Goal: Transaction & Acquisition: Register for event/course

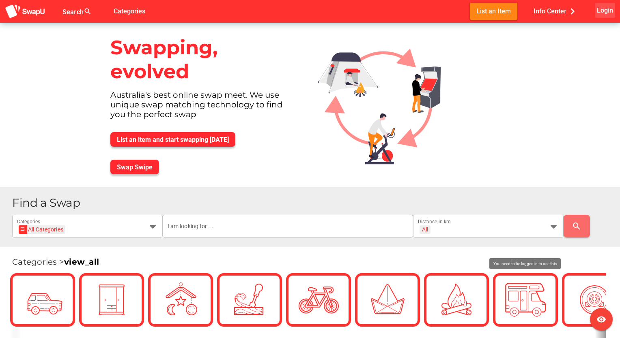
click at [607, 9] on span "Login" at bounding box center [605, 10] width 16 height 11
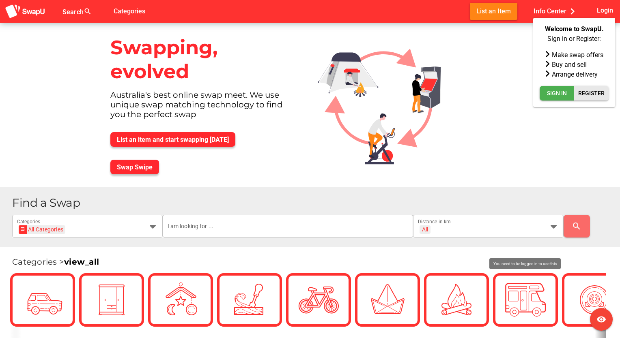
click at [592, 93] on span "Register" at bounding box center [591, 93] width 26 height 10
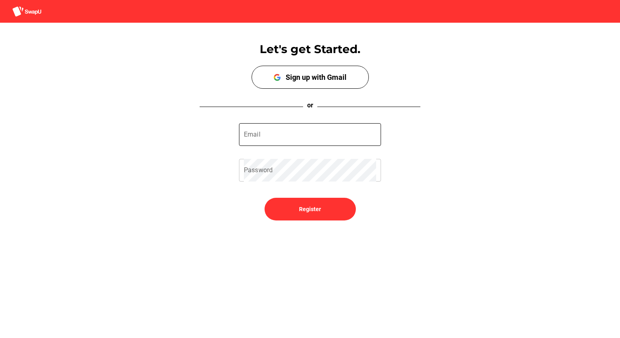
click at [276, 139] on input "Email" at bounding box center [310, 134] width 132 height 23
type input "pandalawson@optusnet.com.au"
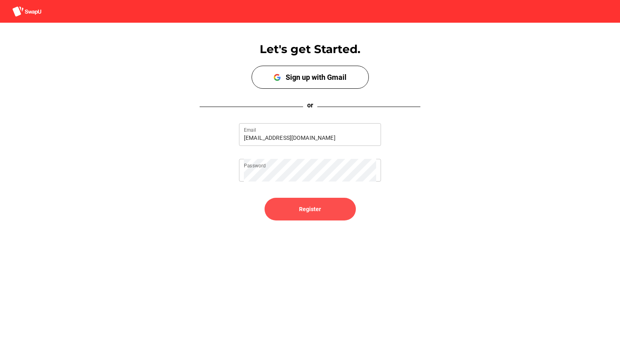
click at [289, 207] on span "Register" at bounding box center [310, 209] width 78 height 19
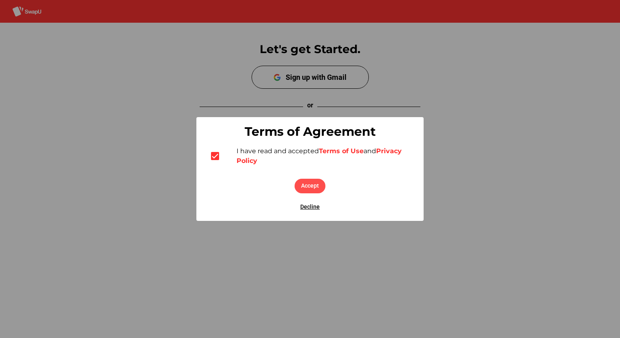
click at [312, 189] on span "Accept" at bounding box center [310, 186] width 18 height 10
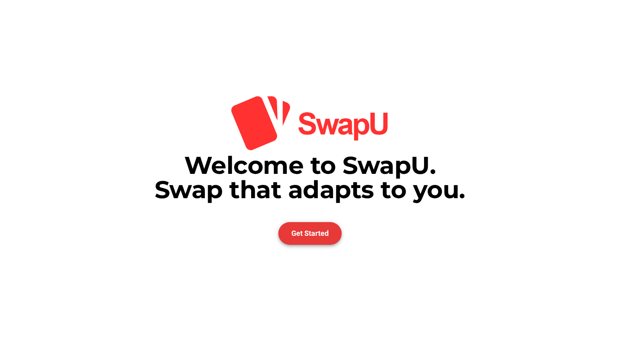
click at [311, 235] on span "Get Started" at bounding box center [309, 233] width 37 height 9
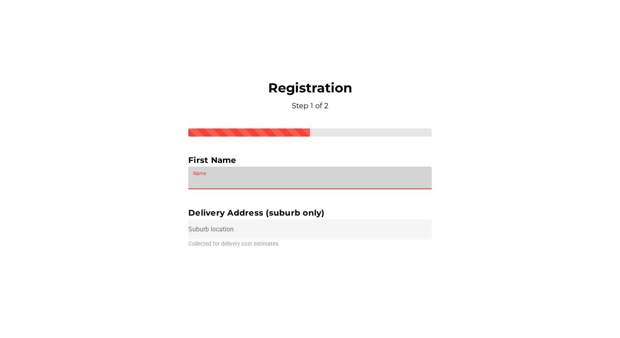
click at [227, 177] on input "Name" at bounding box center [310, 178] width 234 height 23
type input "N"
type input "Peter"
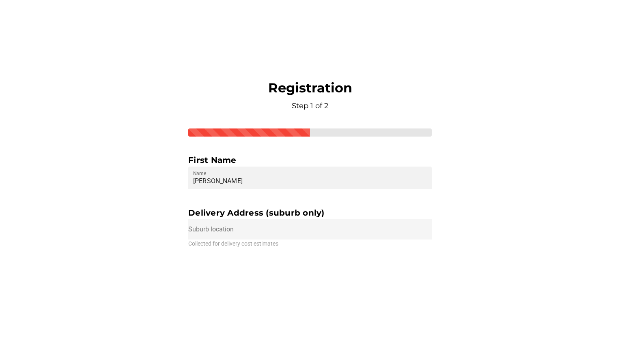
click at [203, 233] on input "text" at bounding box center [309, 229] width 243 height 20
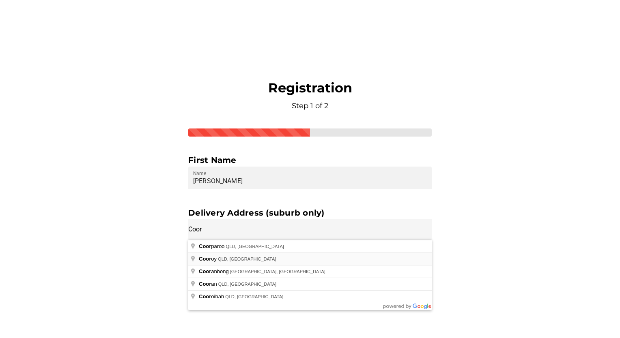
type input "Cooroy QLD, Australia"
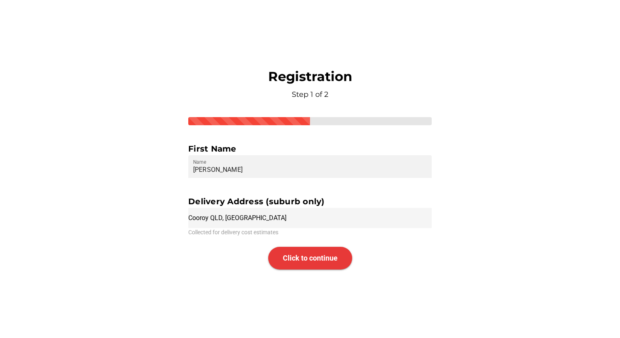
click at [302, 261] on span "Click to continue" at bounding box center [310, 258] width 55 height 9
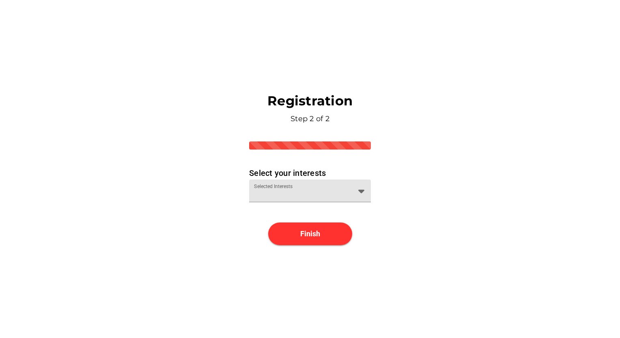
click at [359, 192] on icon at bounding box center [361, 191] width 10 height 10
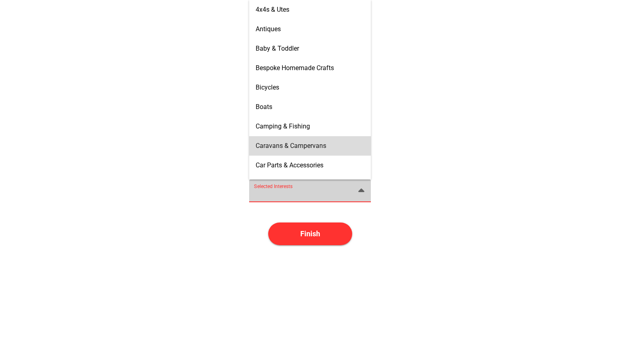
click at [297, 144] on span "Caravans & Campervans" at bounding box center [291, 146] width 71 height 8
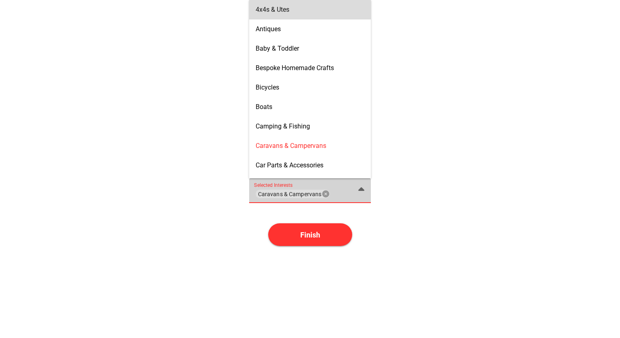
click at [275, 11] on span "4x4s & Utes" at bounding box center [273, 10] width 34 height 8
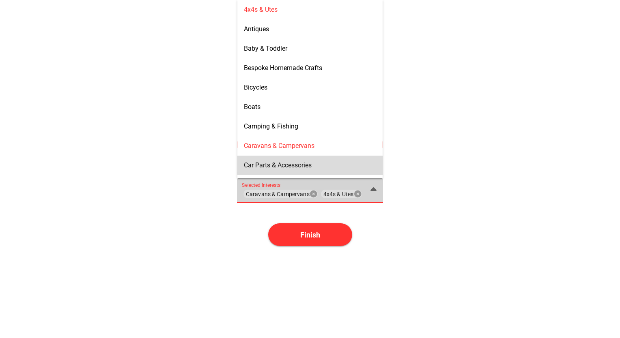
click at [306, 164] on span "Car Parts & Accessories" at bounding box center [278, 165] width 68 height 8
type input "Caravans & Campervans, 4x4s & Utes, Car Parts & Accessories"
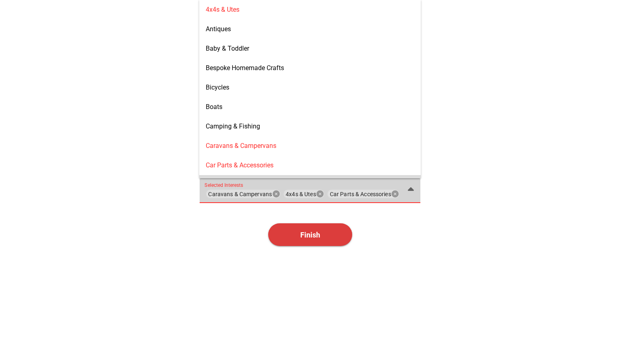
click at [297, 235] on span "Finish" at bounding box center [310, 235] width 84 height 23
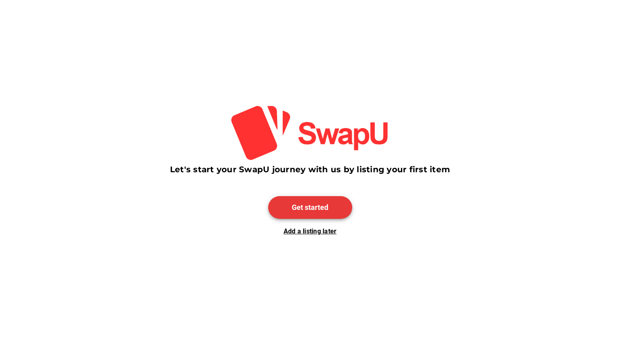
click at [308, 209] on span "Get started" at bounding box center [310, 207] width 37 height 9
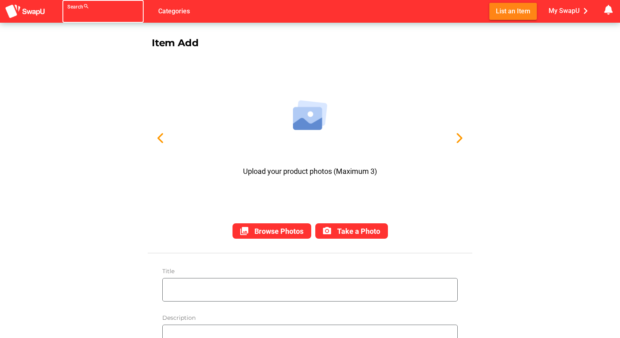
click at [71, 14] on div at bounding box center [95, 16] width 57 height 13
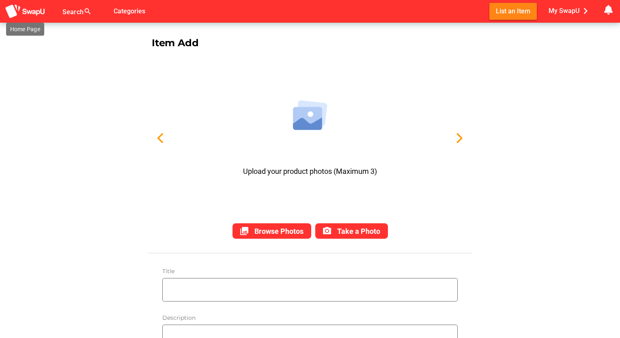
click at [29, 10] on img at bounding box center [25, 11] width 41 height 15
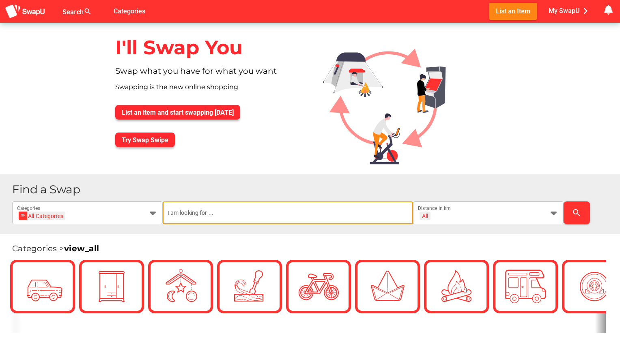
click at [204, 214] on input "text" at bounding box center [288, 213] width 241 height 23
type input "hybrid caravan"
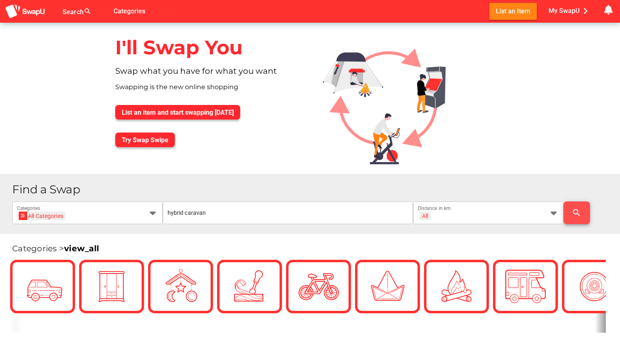
click at [570, 213] on span "search" at bounding box center [576, 212] width 13 height 19
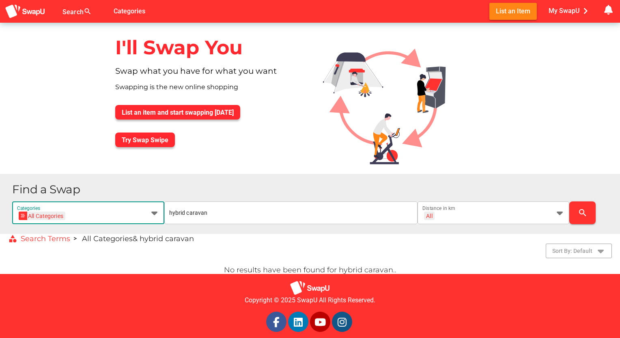
click at [153, 212] on icon at bounding box center [155, 213] width 10 height 10
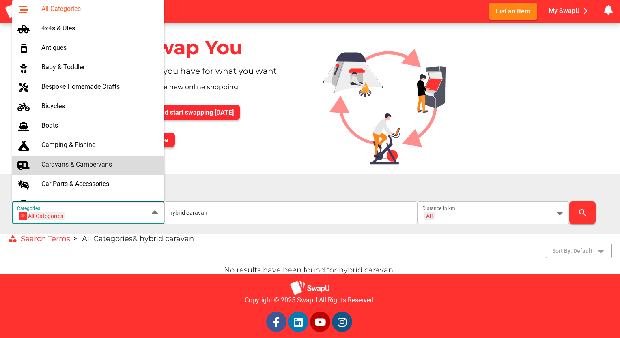
click at [105, 165] on div "Caravans & Campervans" at bounding box center [99, 165] width 116 height 8
type input "Caravans & Campervans"
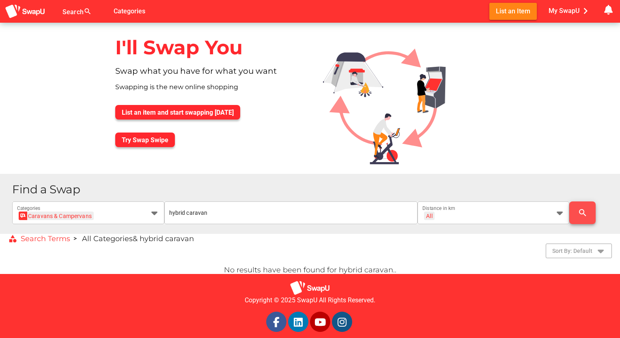
click at [577, 211] on span "search" at bounding box center [582, 212] width 13 height 19
click at [148, 138] on span "Try Swap Swipe" at bounding box center [145, 140] width 47 height 8
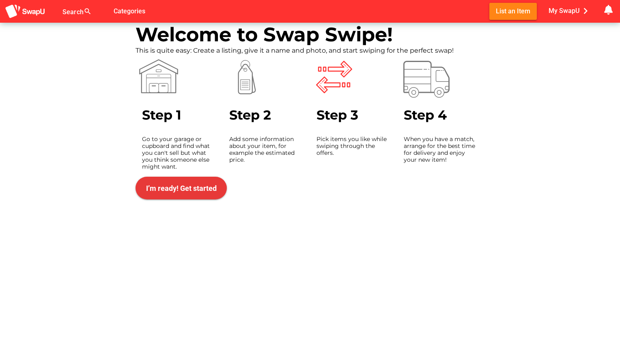
click at [169, 187] on span "I’m ready! Get started" at bounding box center [181, 188] width 71 height 9
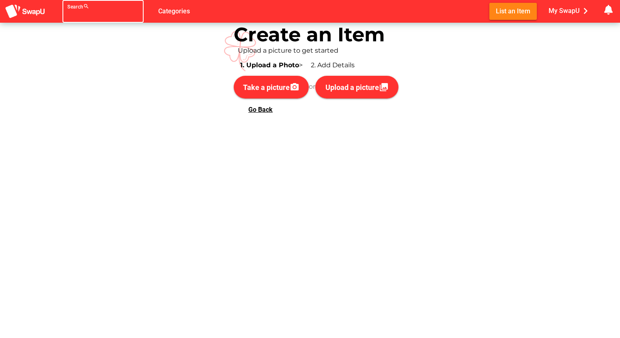
click at [69, 13] on div at bounding box center [95, 16] width 57 height 13
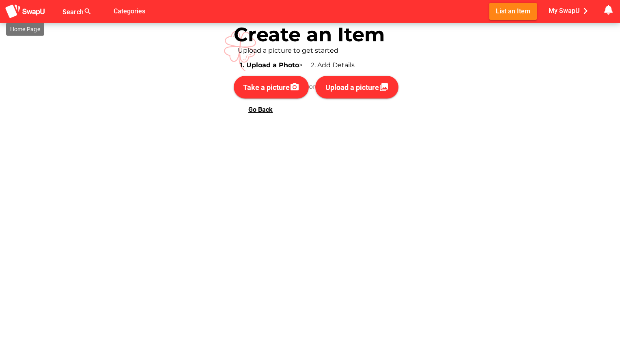
click at [27, 11] on img at bounding box center [25, 11] width 41 height 15
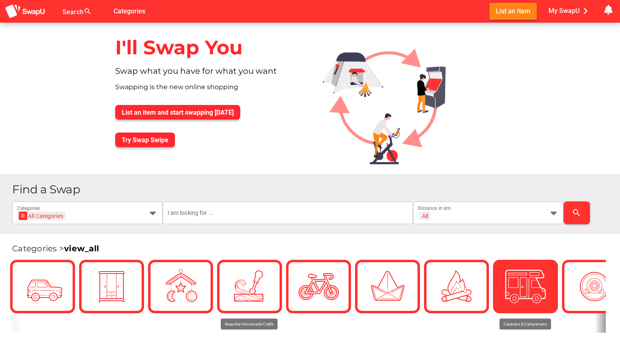
click at [520, 277] on img at bounding box center [525, 287] width 41 height 41
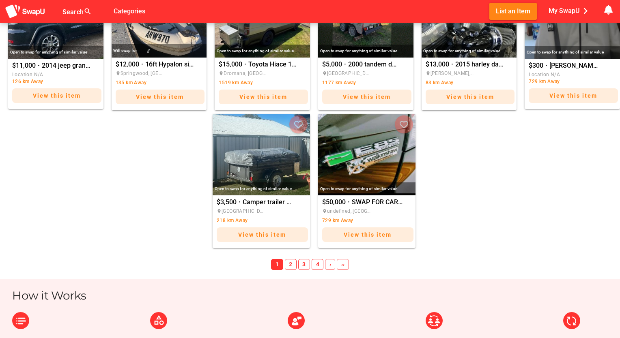
scroll to position [503, 0]
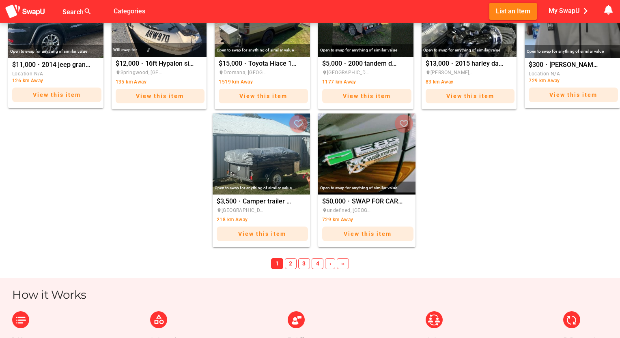
click at [292, 267] on span "2" at bounding box center [291, 263] width 12 height 11
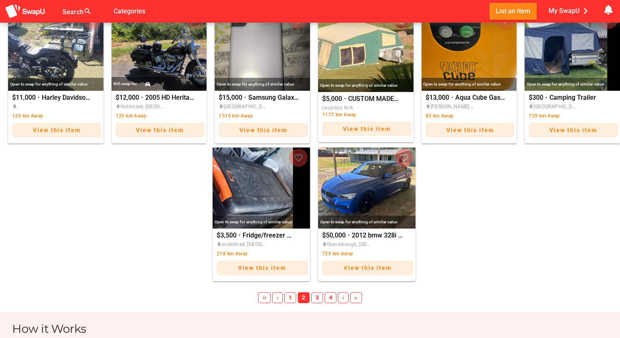
scroll to position [471, 0]
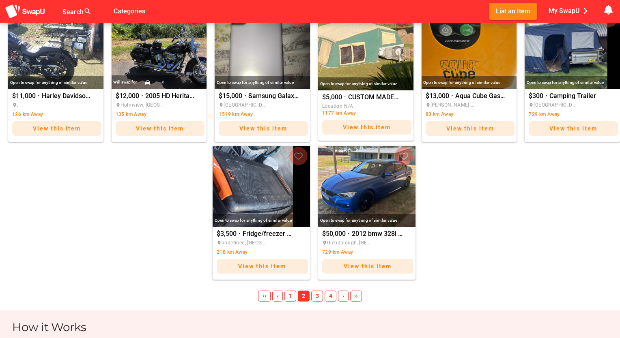
click at [318, 297] on span "3" at bounding box center [317, 296] width 12 height 11
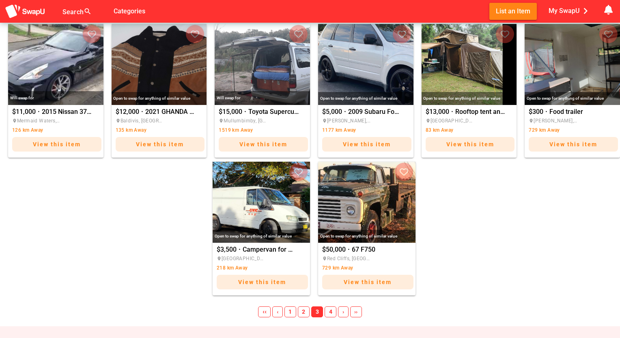
scroll to position [519, 0]
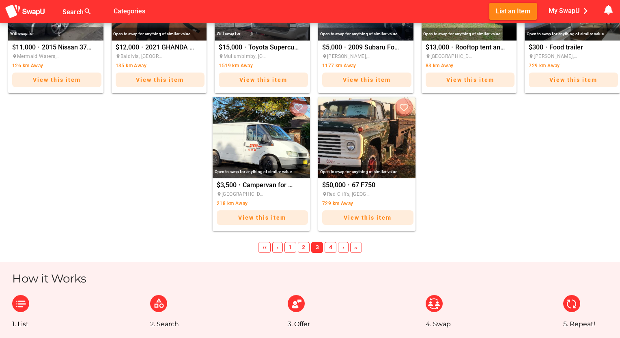
click at [326, 249] on span "4" at bounding box center [331, 247] width 12 height 11
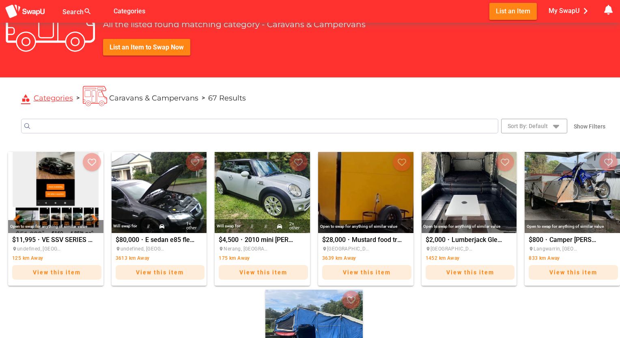
scroll to position [18, 0]
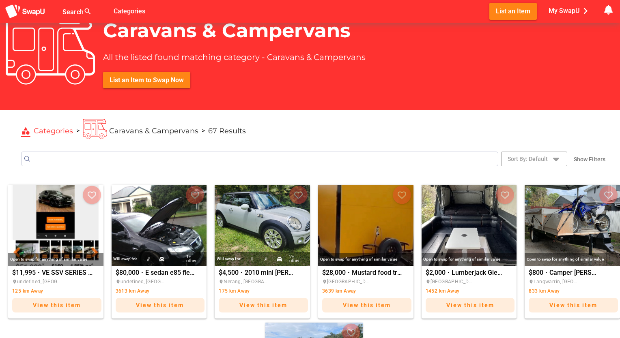
click at [326, 249] on div "Open to swap for anything of similar value $28,000 · Mustard food trailer place…" at bounding box center [365, 252] width 95 height 134
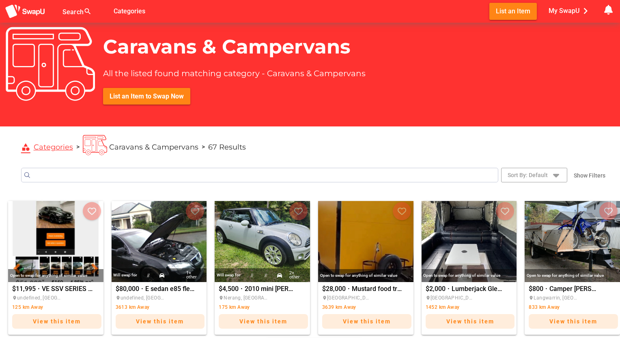
scroll to position [0, 0]
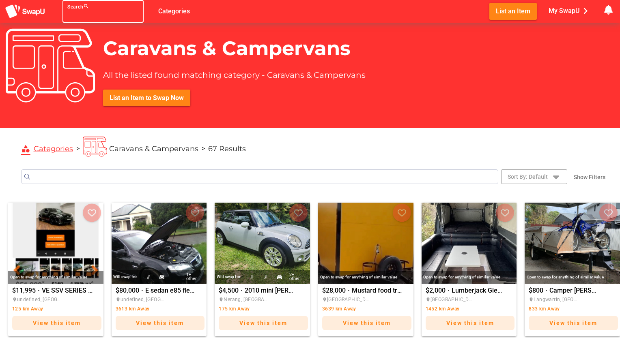
click at [71, 13] on div at bounding box center [95, 16] width 57 height 13
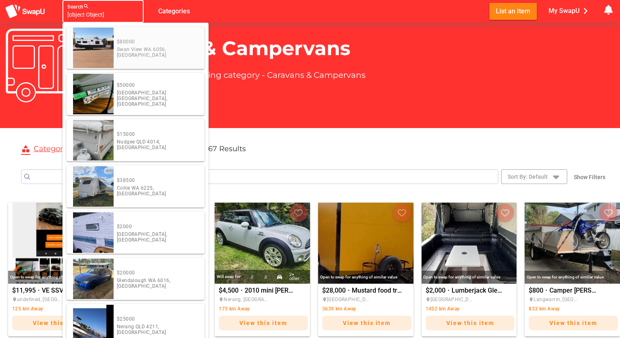
type input "[object Object]"
click at [140, 49] on div "$80000 Swan View WA 6056, Australia" at bounding box center [157, 48] width 81 height 41
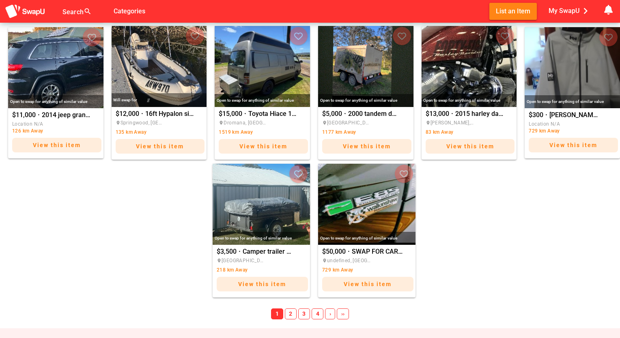
scroll to position [454, 0]
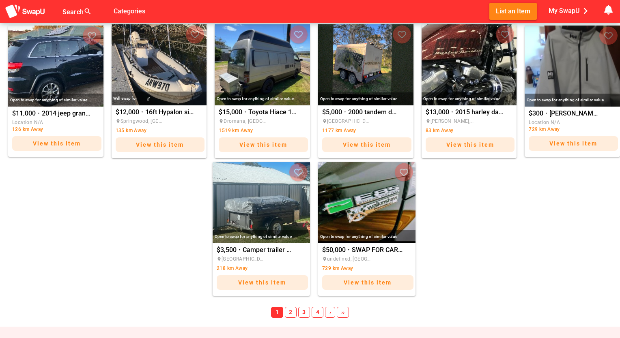
click at [290, 313] on span "2" at bounding box center [291, 312] width 12 height 11
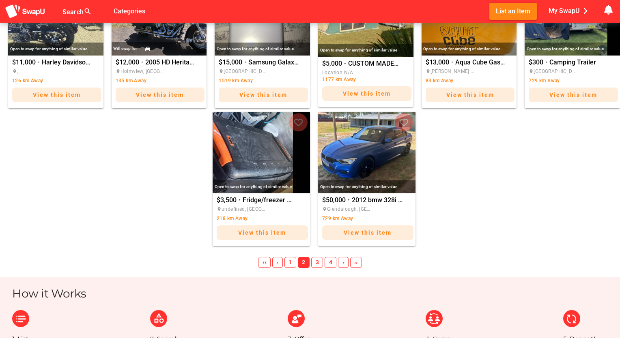
scroll to position [519, 0]
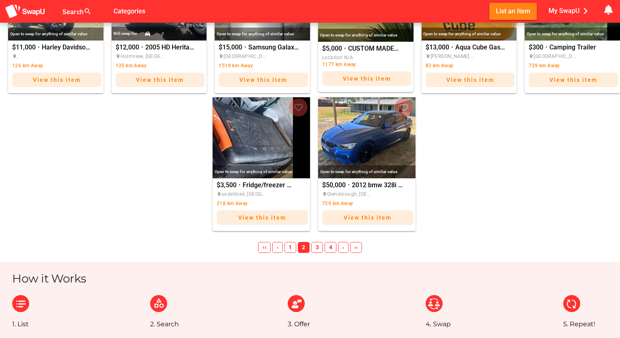
click at [314, 247] on span "3" at bounding box center [317, 247] width 12 height 11
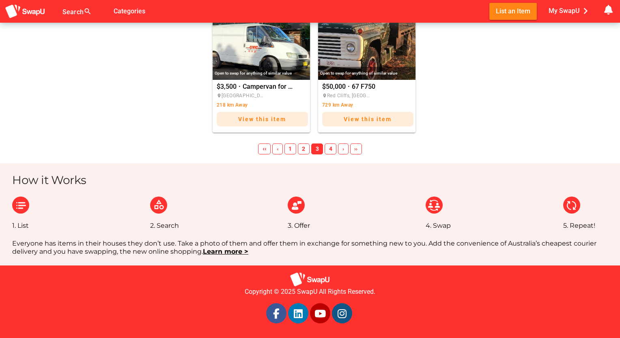
scroll to position [619, 0]
click at [329, 149] on span "4" at bounding box center [331, 149] width 12 height 11
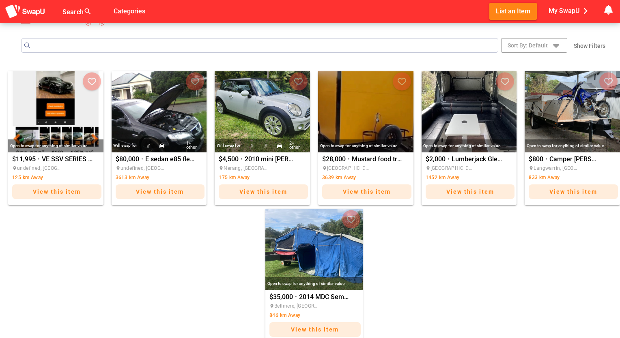
scroll to position [99, 0]
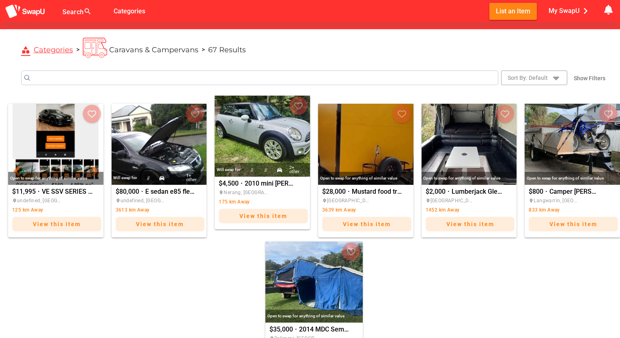
click at [246, 129] on img "2010 mini cooper D" at bounding box center [262, 136] width 95 height 81
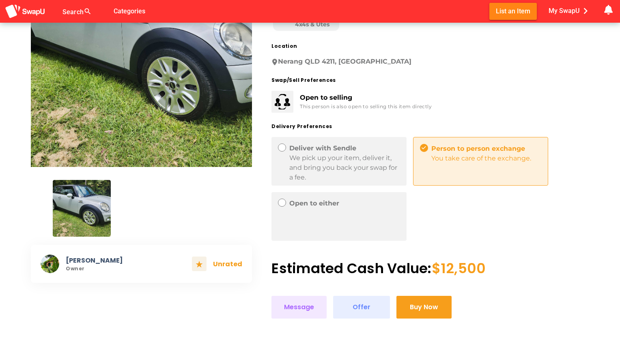
scroll to position [146, 0]
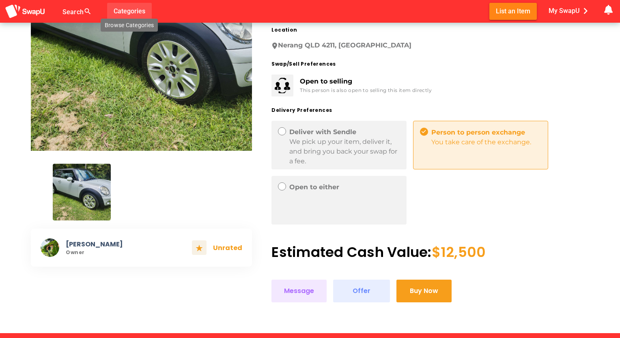
click at [125, 12] on span "Categories" at bounding box center [130, 10] width 32 height 13
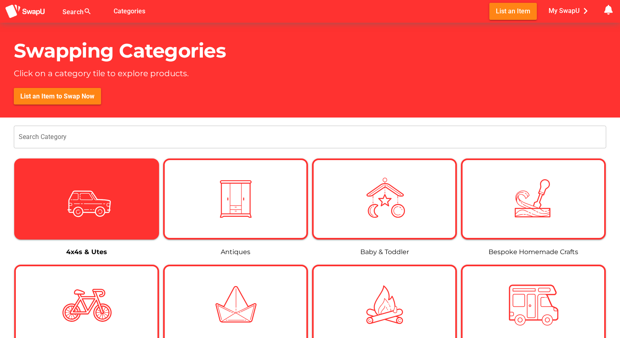
click at [69, 200] on img at bounding box center [86, 198] width 49 height 49
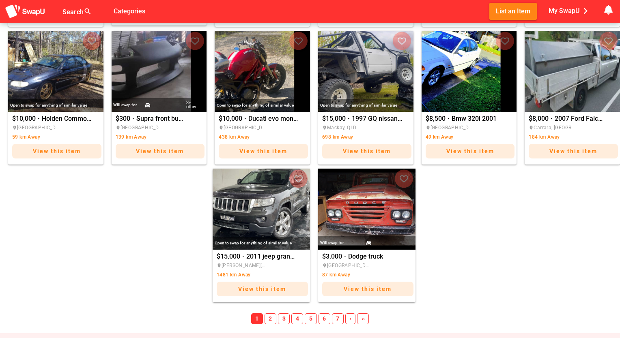
scroll to position [454, 0]
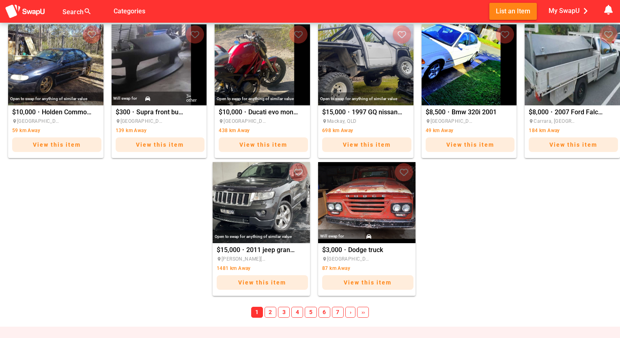
click at [269, 314] on span "2" at bounding box center [271, 312] width 12 height 11
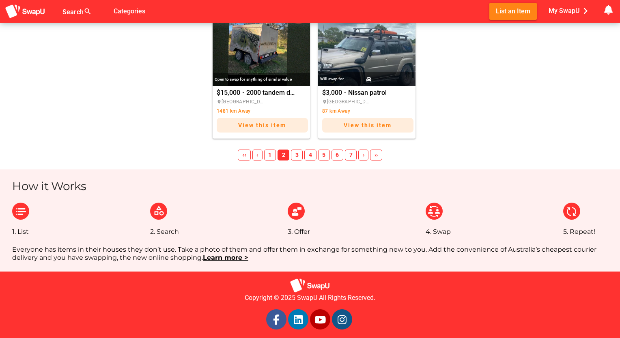
scroll to position [619, 0]
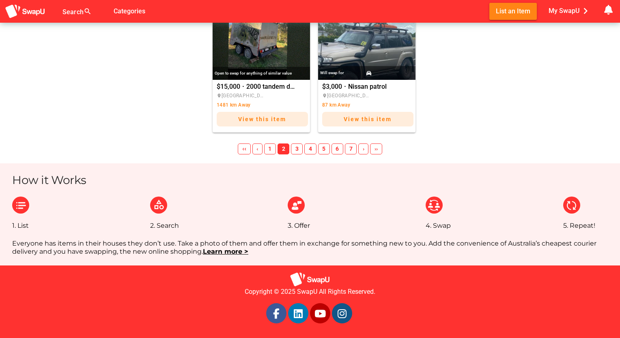
click at [296, 150] on span "3" at bounding box center [297, 149] width 12 height 11
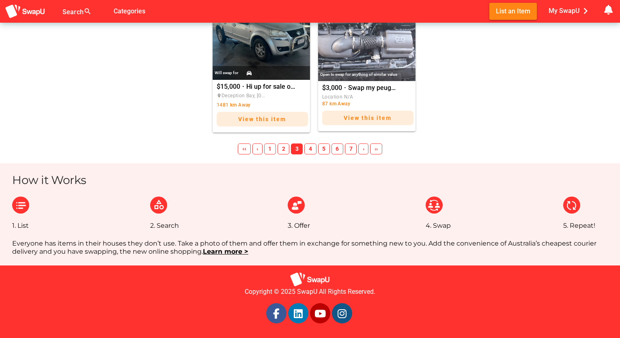
click at [308, 149] on span "4" at bounding box center [310, 149] width 12 height 11
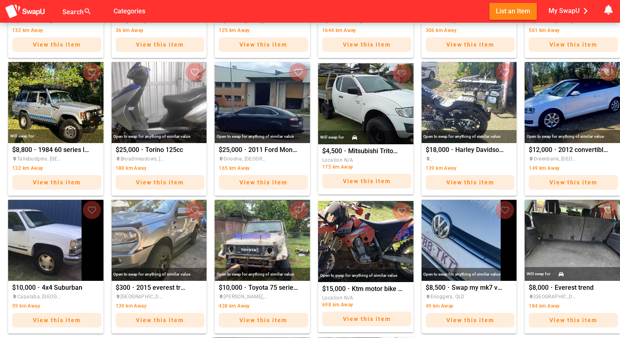
scroll to position [278, 0]
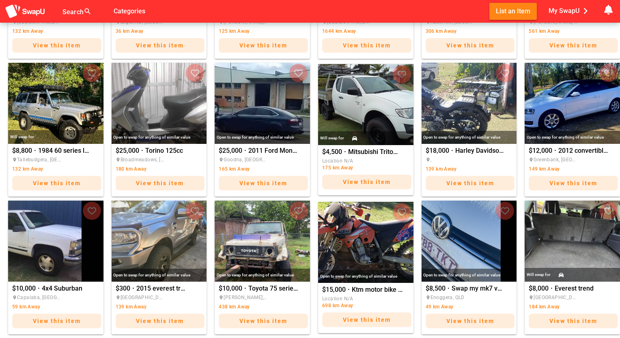
click at [308, 149] on div "$25,000 · 2011 Ford Mondeo Zetec 2.0 turbo Diesel place Goodna, QLD 165 km Away…" at bounding box center [262, 170] width 95 height 53
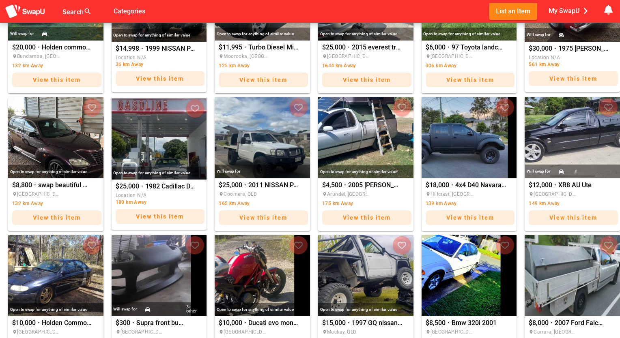
scroll to position [260, 0]
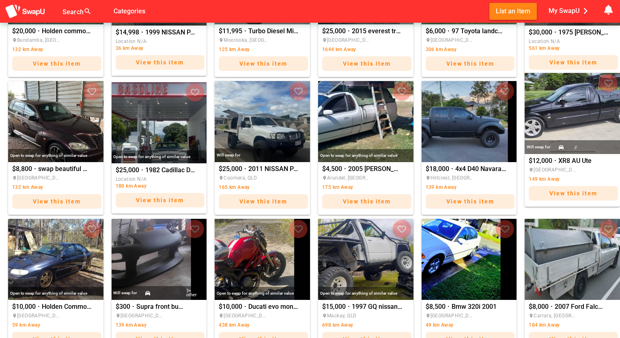
click at [549, 114] on img "XR8 AU Ute" at bounding box center [572, 113] width 95 height 81
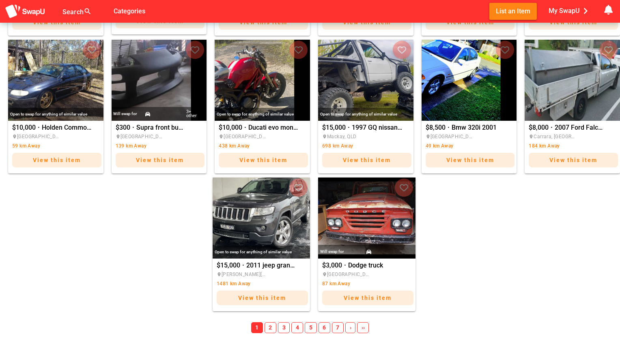
scroll to position [454, 0]
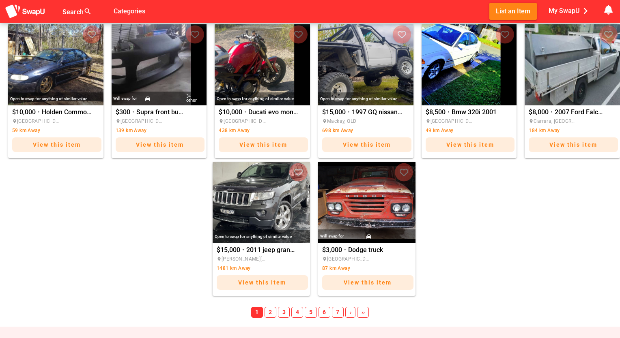
click at [298, 312] on span "4" at bounding box center [297, 312] width 12 height 11
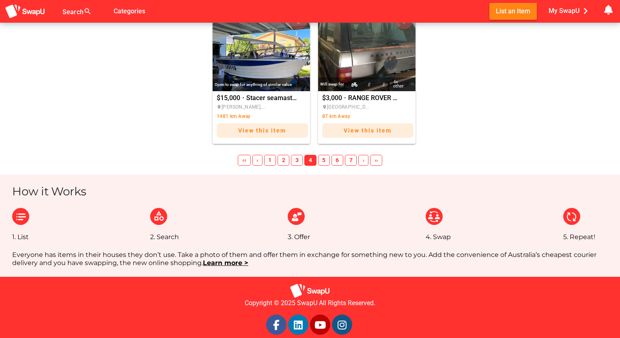
scroll to position [619, 0]
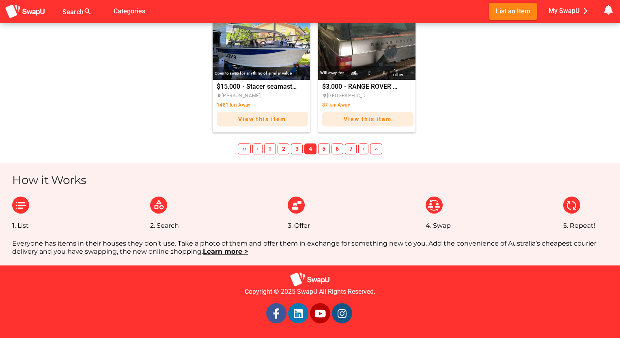
click at [324, 149] on span "5" at bounding box center [324, 149] width 12 height 11
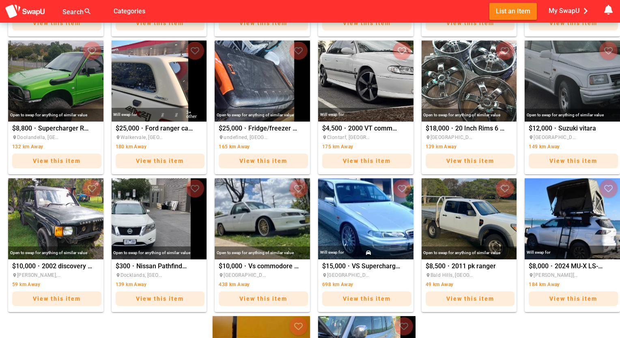
scroll to position [294, 0]
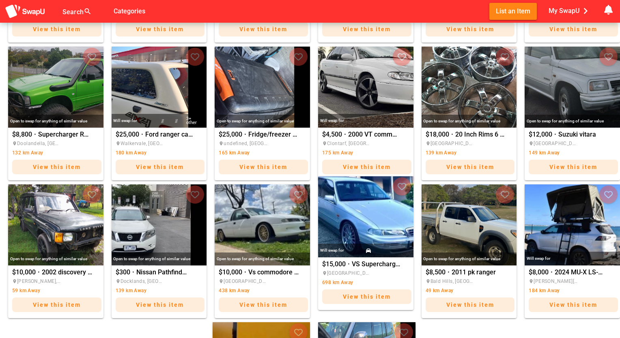
click at [343, 210] on img "VS Supercharged 6 Statesman" at bounding box center [365, 216] width 95 height 81
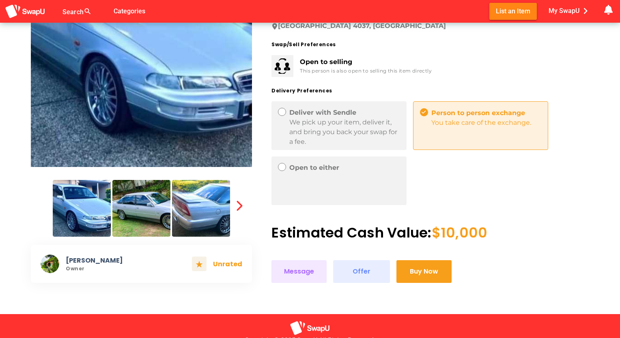
scroll to position [146, 0]
